Goal: Information Seeking & Learning: Find specific fact

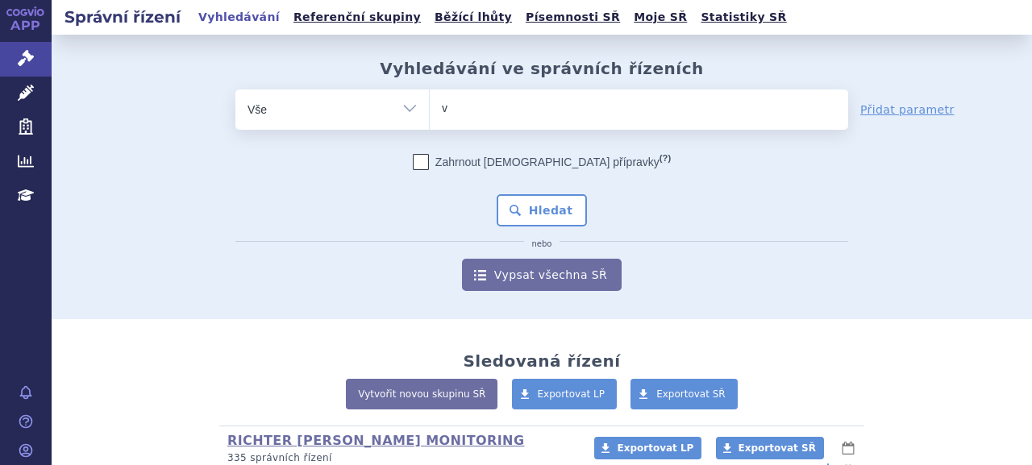
type input "vy"
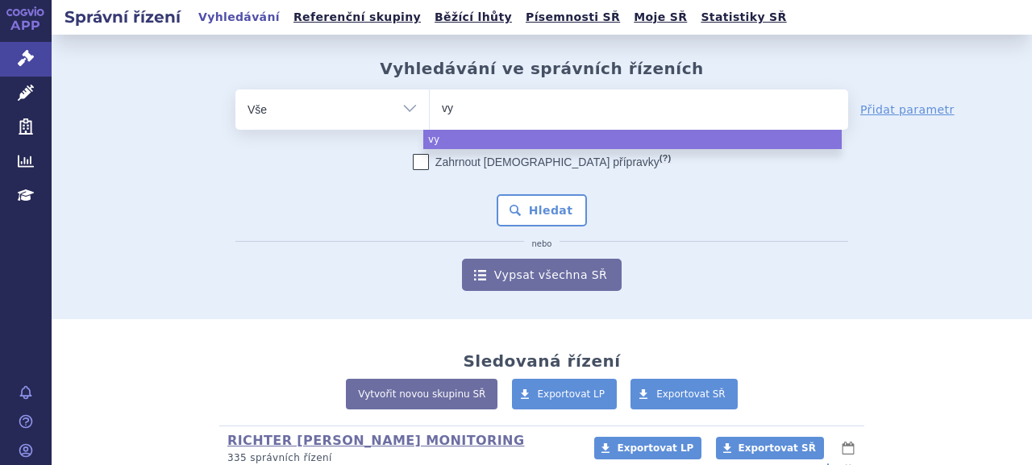
click at [526, 114] on ul "vy" at bounding box center [639, 106] width 418 height 34
click at [430, 114] on select "vy" at bounding box center [429, 109] width 1 height 40
select select "vy"
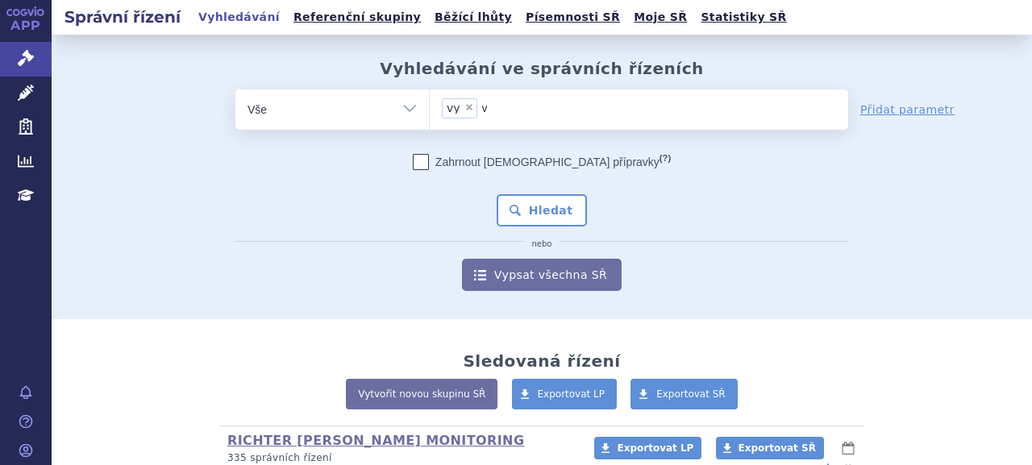
type input "v"
select select
type input "vy"
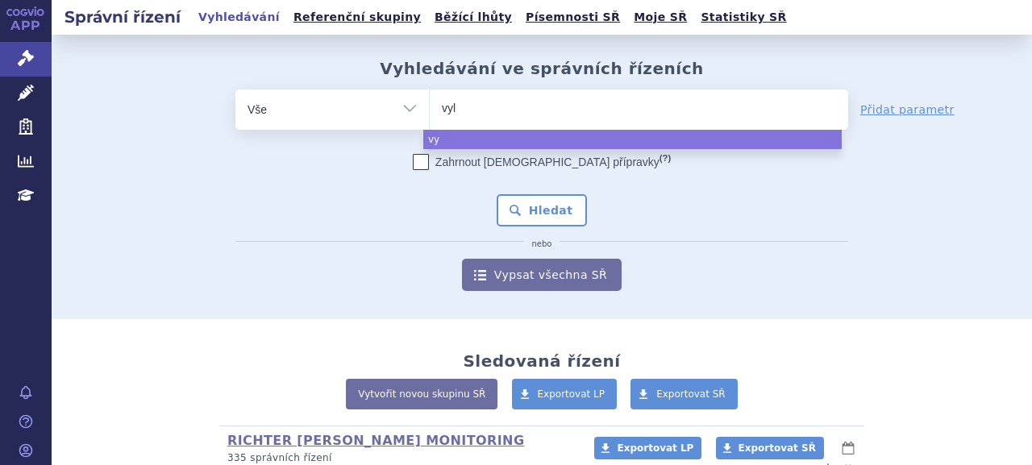
type input "vylo"
type input "vyloy"
select select "vyloy"
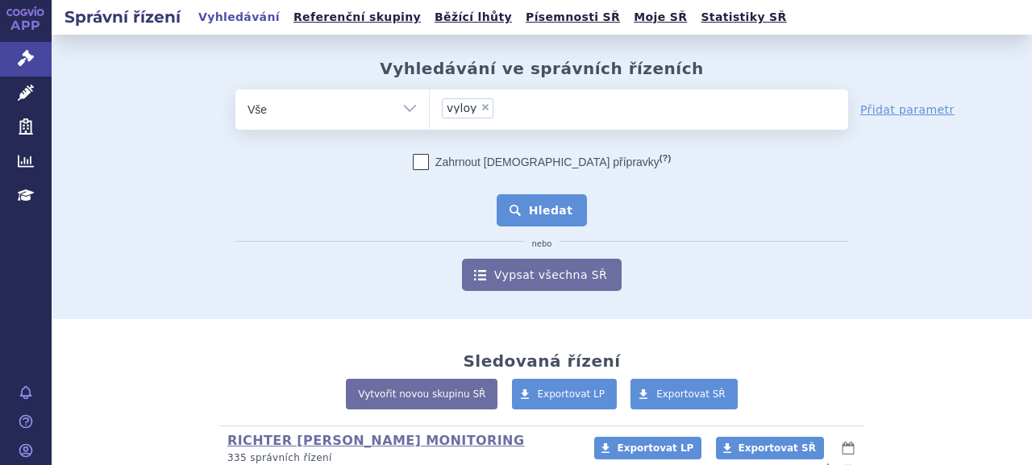
click at [544, 201] on button "Hledat" at bounding box center [542, 210] width 91 height 32
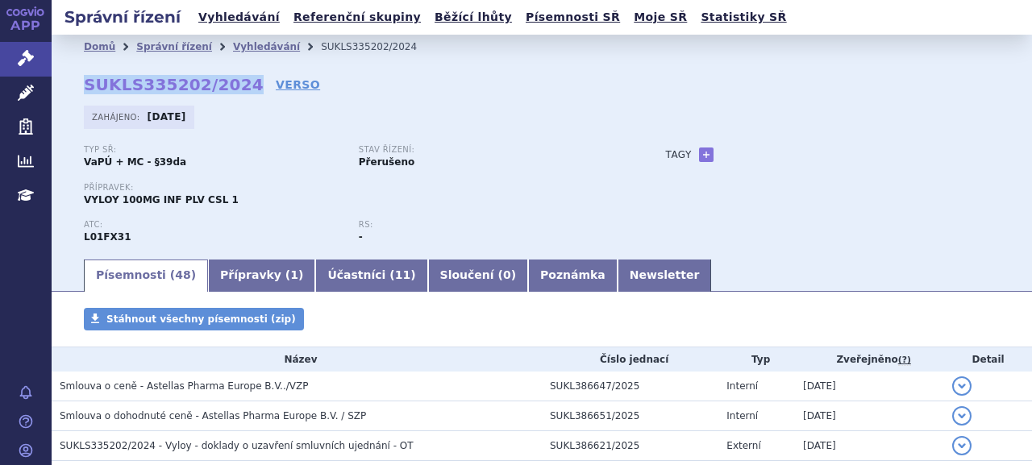
click at [233, 81] on strong "SUKLS335202/2024" at bounding box center [174, 84] width 180 height 19
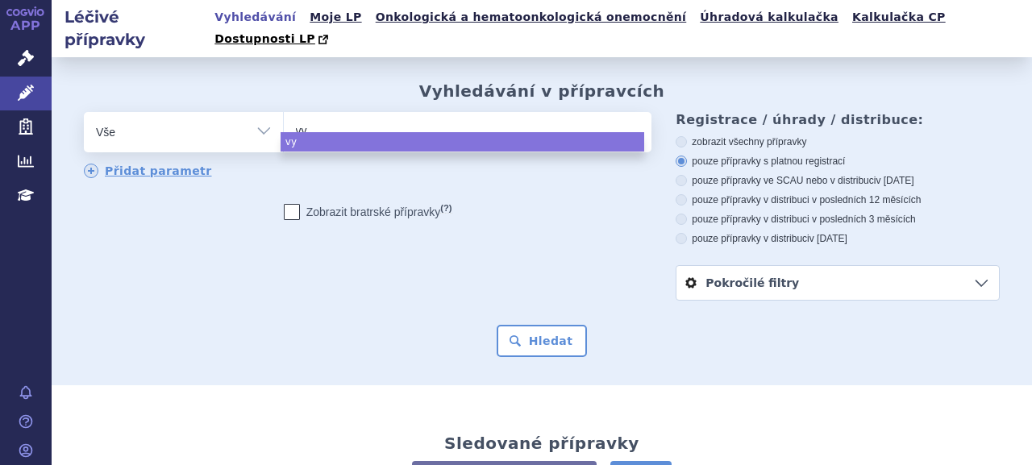
select select
type input "vyl"
type input "vyloy"
select select "vyloy"
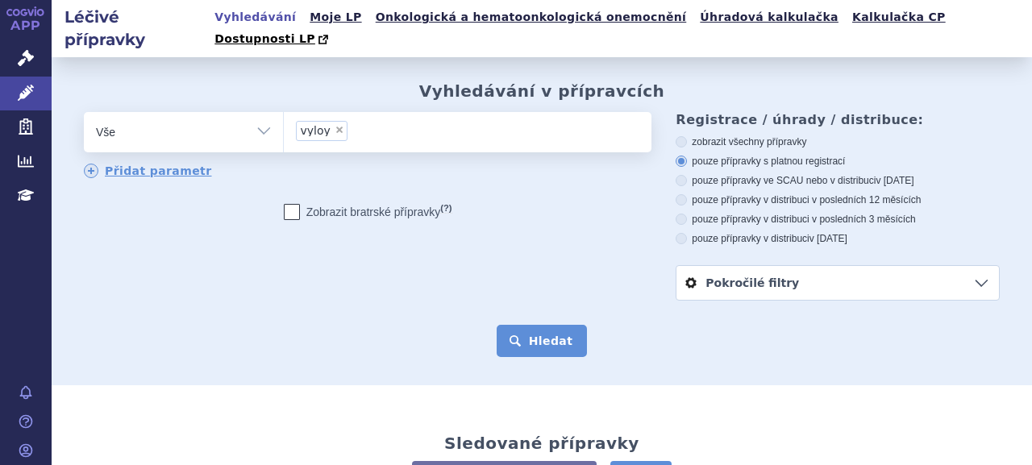
click at [530, 325] on button "Hledat" at bounding box center [542, 341] width 91 height 32
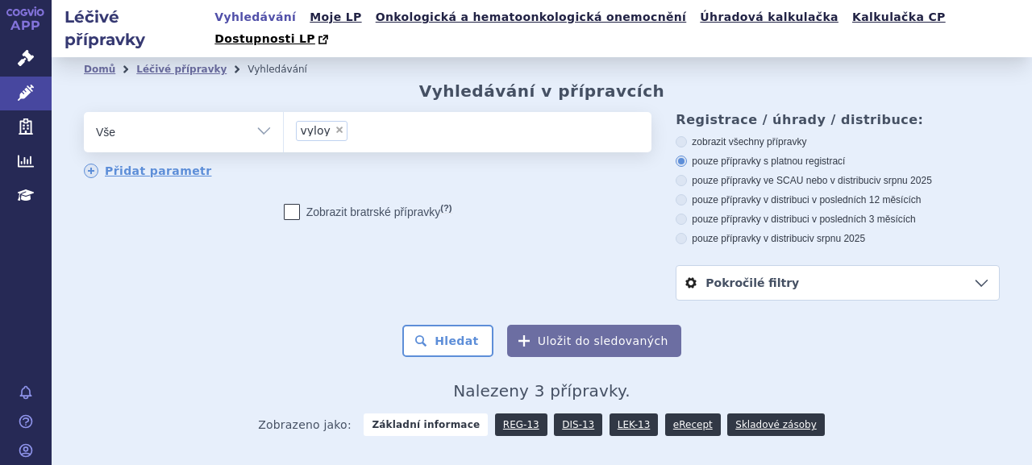
click at [511, 243] on div "odstranit Vše Přípravek/SUKL kód MAH VPOIS ATC/Aktivní látka" at bounding box center [542, 206] width 916 height 189
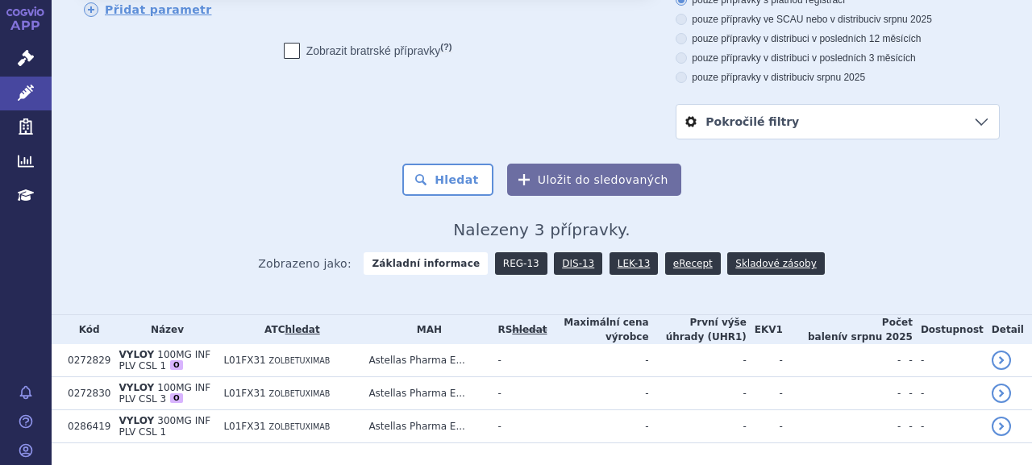
click at [514, 252] on link "REG-13" at bounding box center [521, 263] width 52 height 23
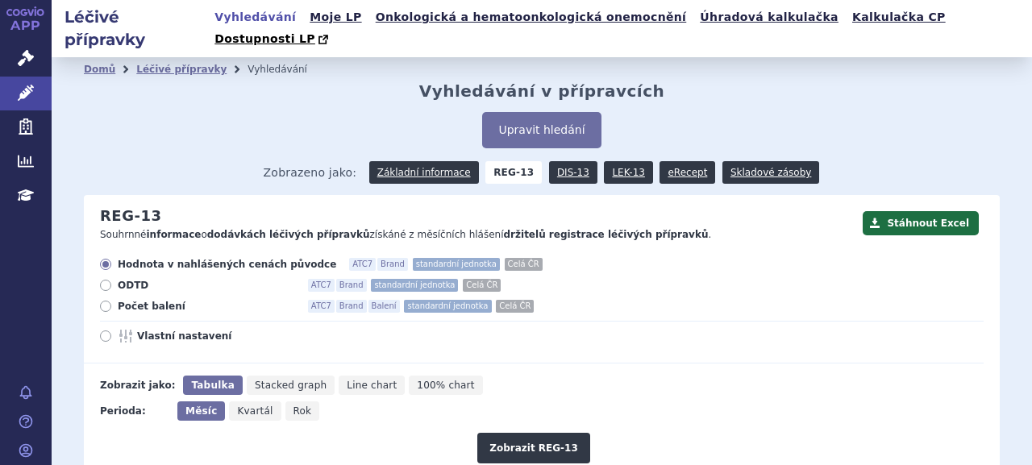
scroll to position [174, 0]
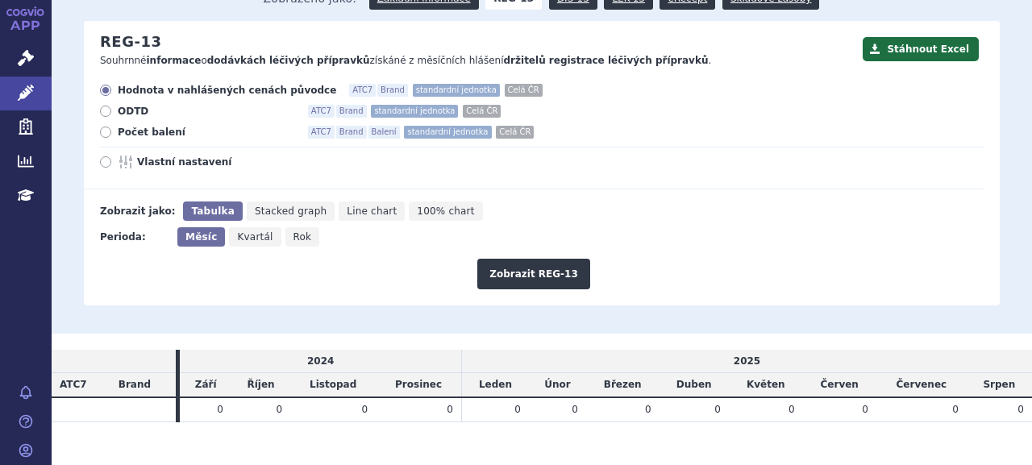
click at [127, 126] on span "Počet balení" at bounding box center [206, 132] width 177 height 13
click at [112, 129] on input "Počet balení ATC7 Brand Balení standardní jednotka Celá ČR" at bounding box center [107, 134] width 10 height 10
radio input "true"
click at [507, 259] on button "Zobrazit REG-13" at bounding box center [533, 274] width 113 height 31
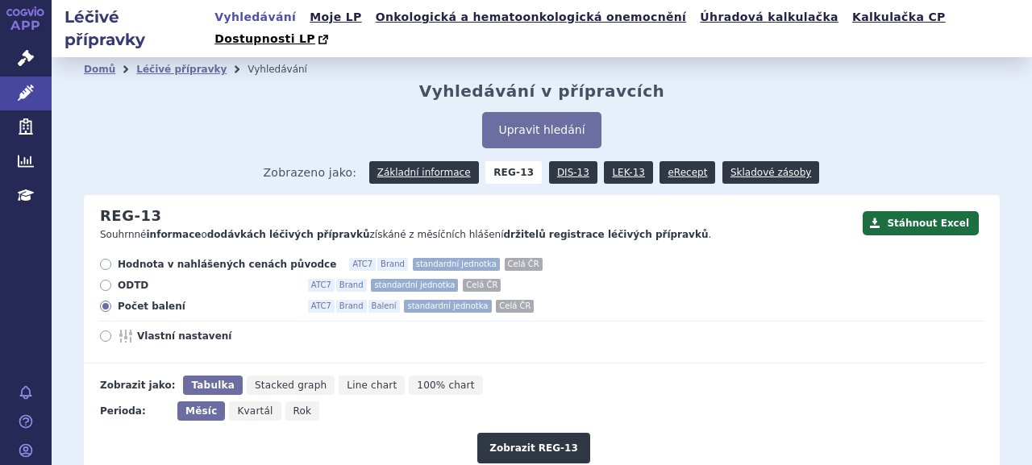
scroll to position [174, 0]
